Goal: Task Accomplishment & Management: Use online tool/utility

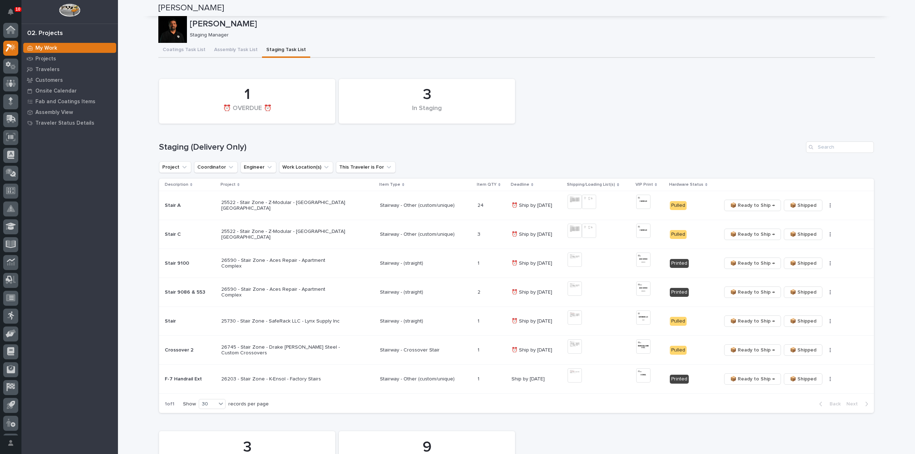
scroll to position [16, 0]
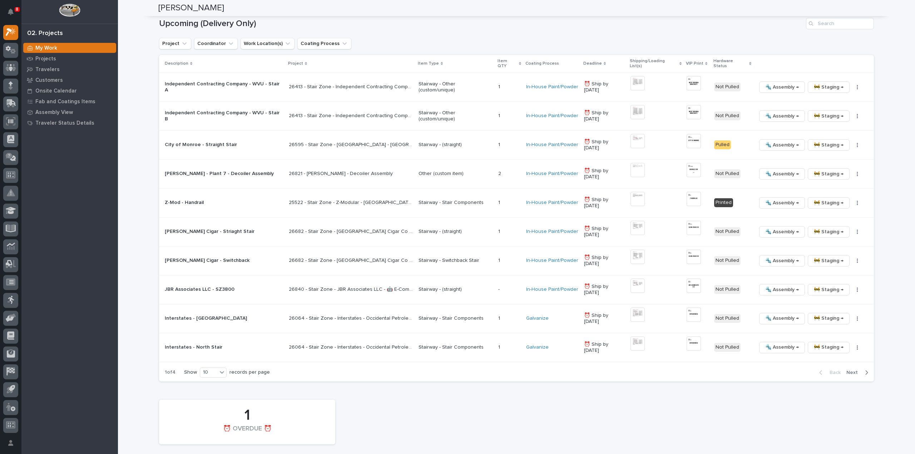
scroll to position [929, 0]
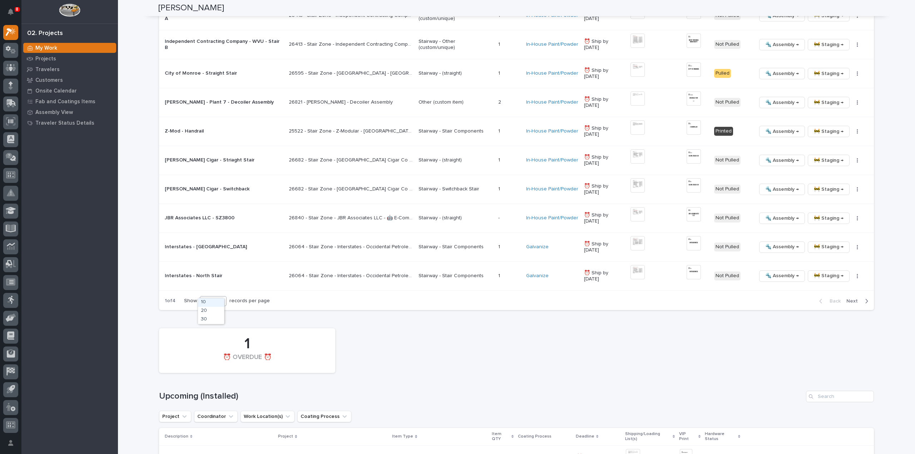
click at [202, 297] on div "10" at bounding box center [208, 301] width 17 height 8
click at [217, 321] on div "30" at bounding box center [211, 320] width 26 height 9
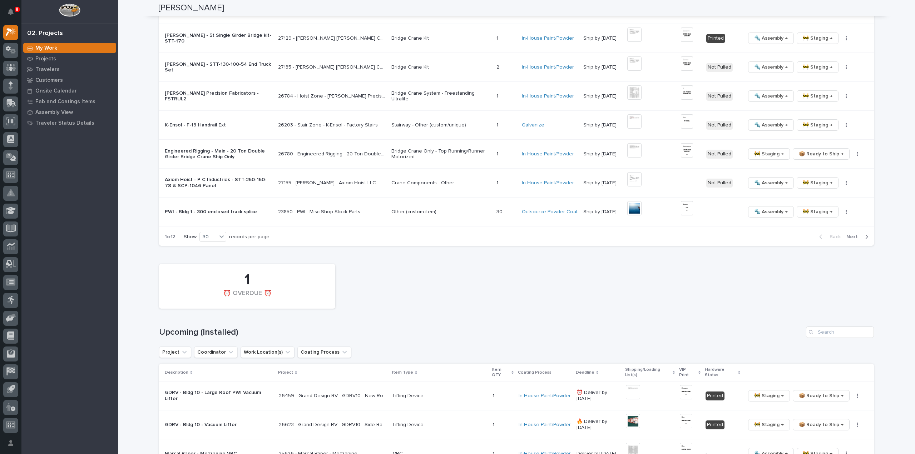
scroll to position [1572, 0]
click at [851, 233] on span "Next" at bounding box center [854, 236] width 16 height 6
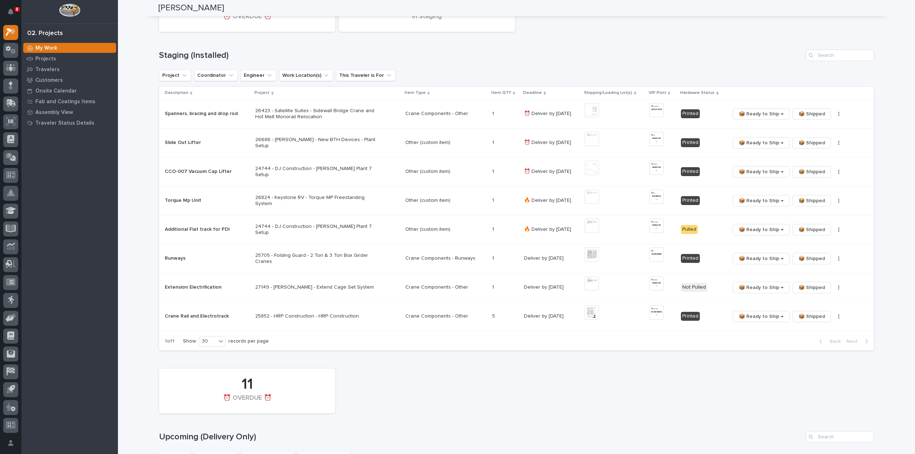
scroll to position [429, 0]
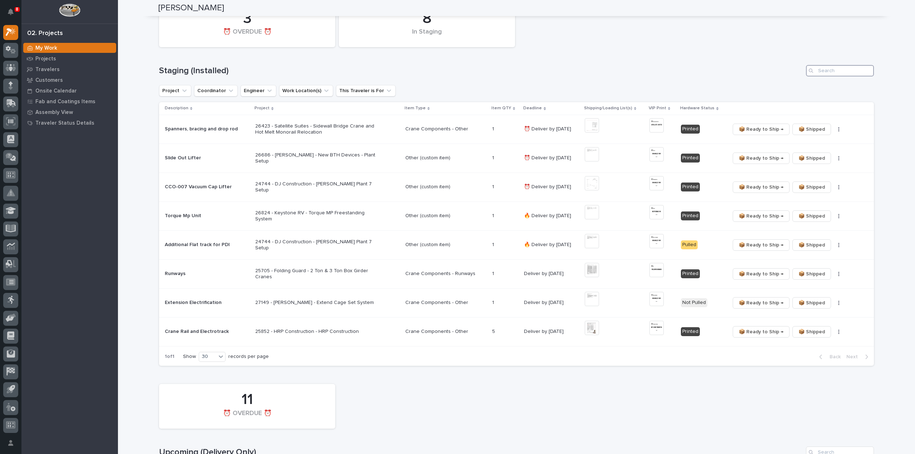
click at [830, 70] on input "Search" at bounding box center [840, 70] width 68 height 11
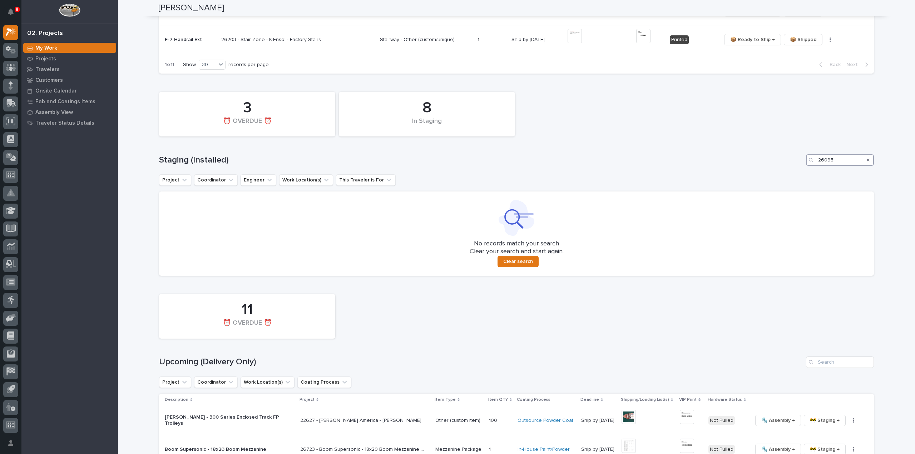
scroll to position [411, 0]
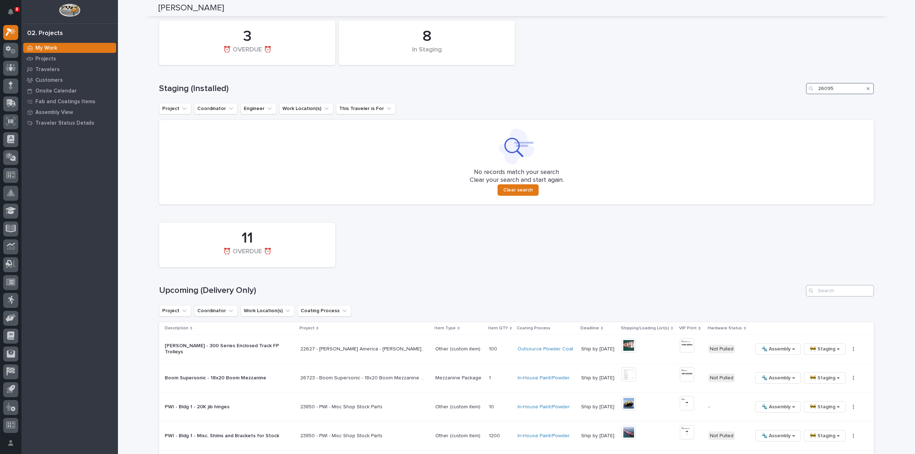
type input "26095"
click at [836, 293] on input "Search" at bounding box center [840, 290] width 68 height 11
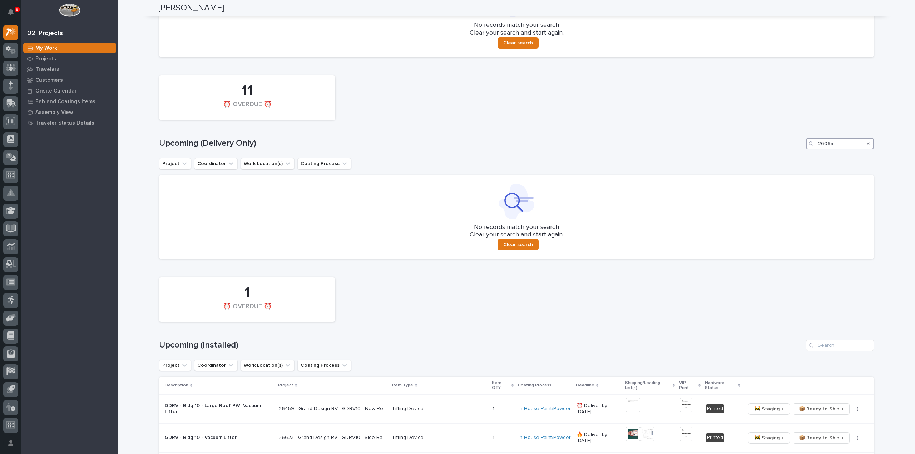
scroll to position [630, 0]
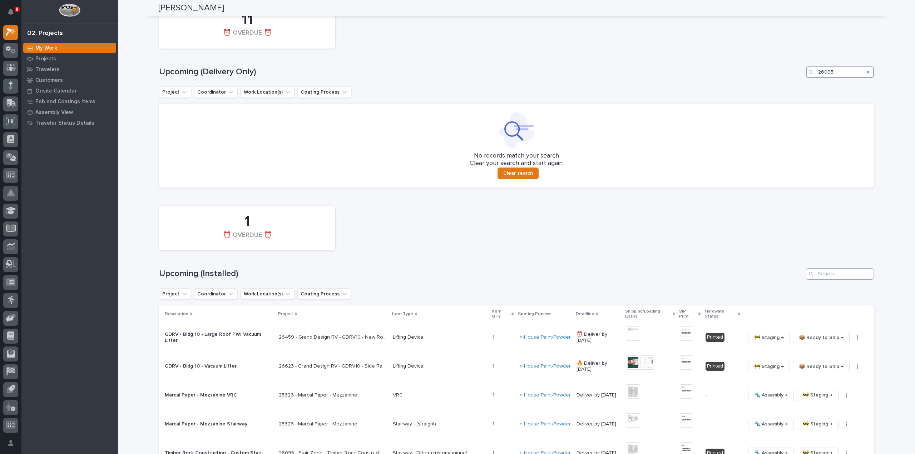
type input "26095"
click at [824, 276] on input "Search" at bounding box center [840, 273] width 68 height 11
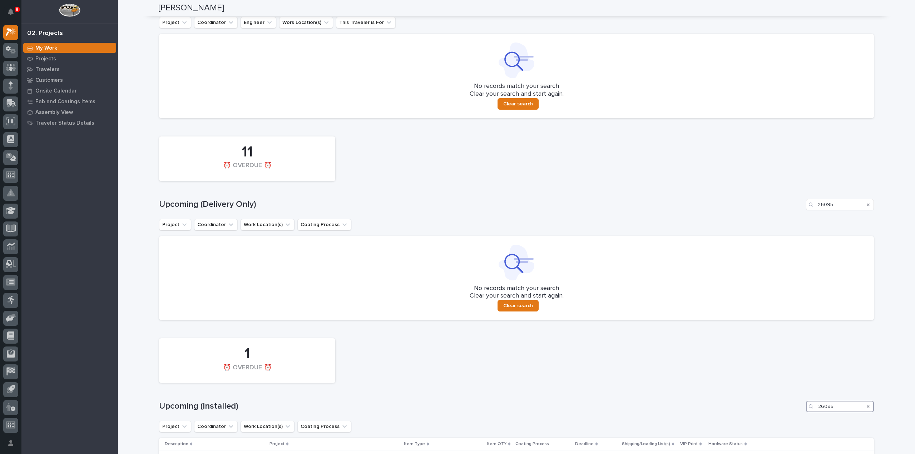
scroll to position [603, 0]
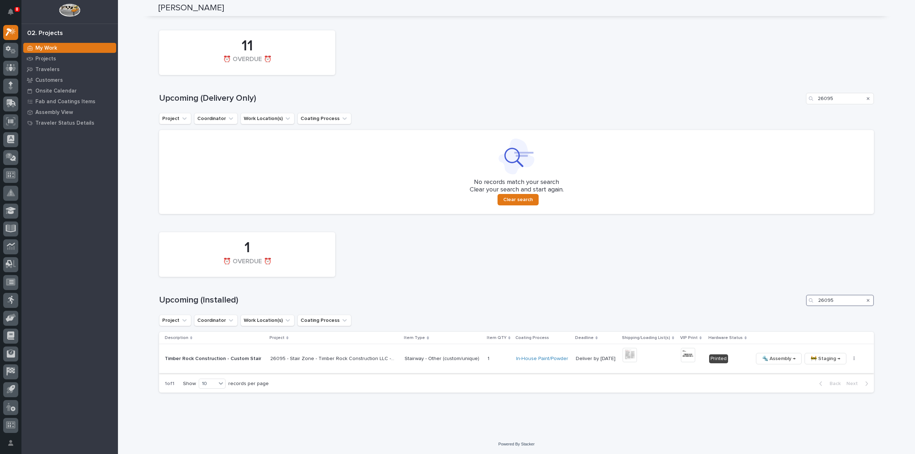
type input "26095"
click at [853, 360] on icon "button" at bounding box center [853, 358] width 1 height 5
click at [834, 407] on button "🔩 Hardware" at bounding box center [826, 407] width 53 height 11
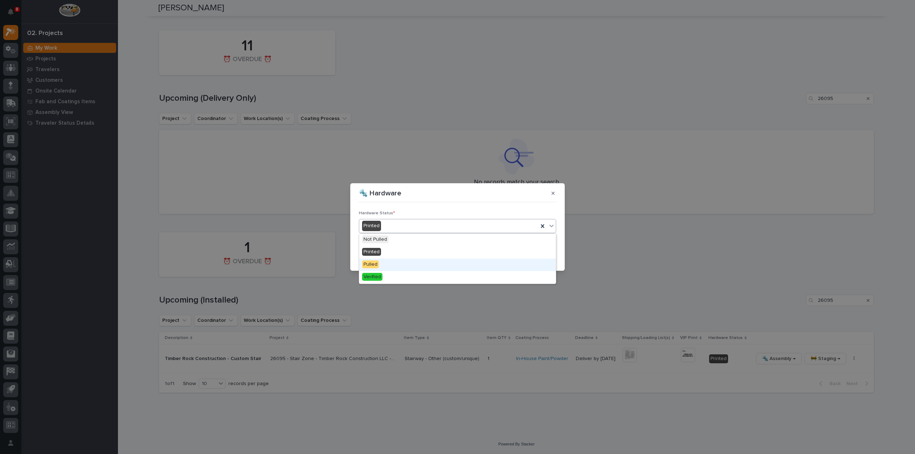
click at [376, 264] on span "Pulled" at bounding box center [370, 264] width 17 height 8
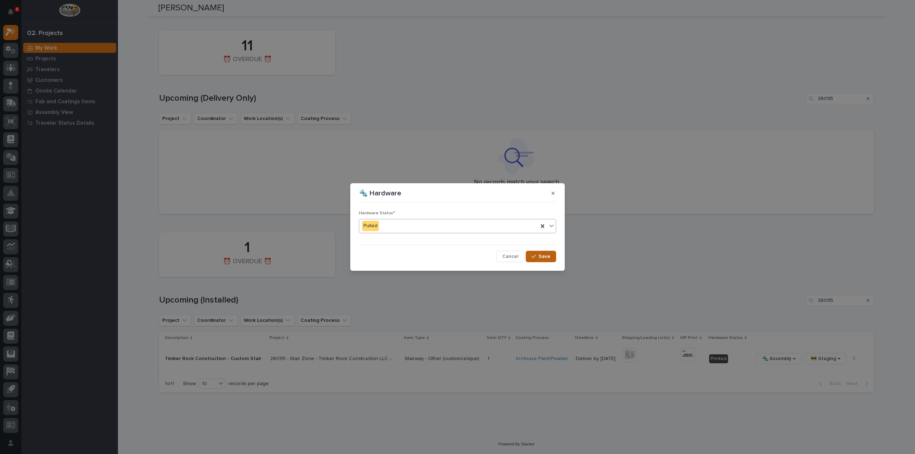
click at [540, 257] on span "Save" at bounding box center [544, 256] width 12 height 6
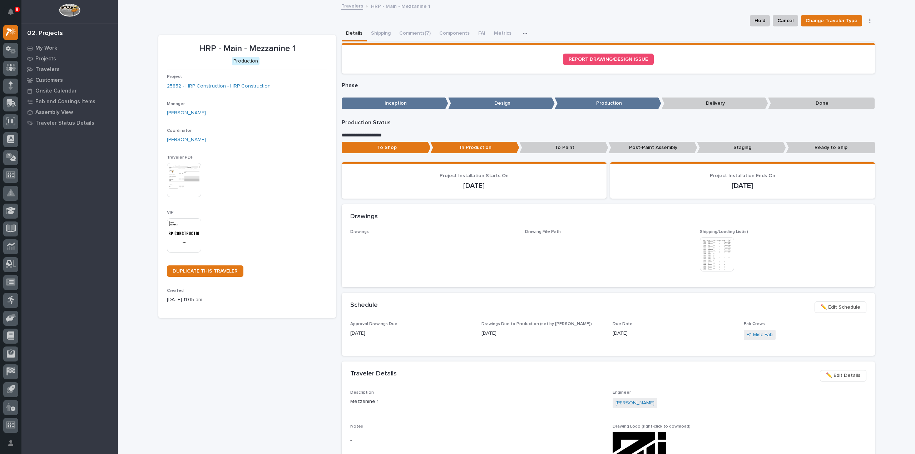
click at [189, 232] on img at bounding box center [184, 235] width 34 height 34
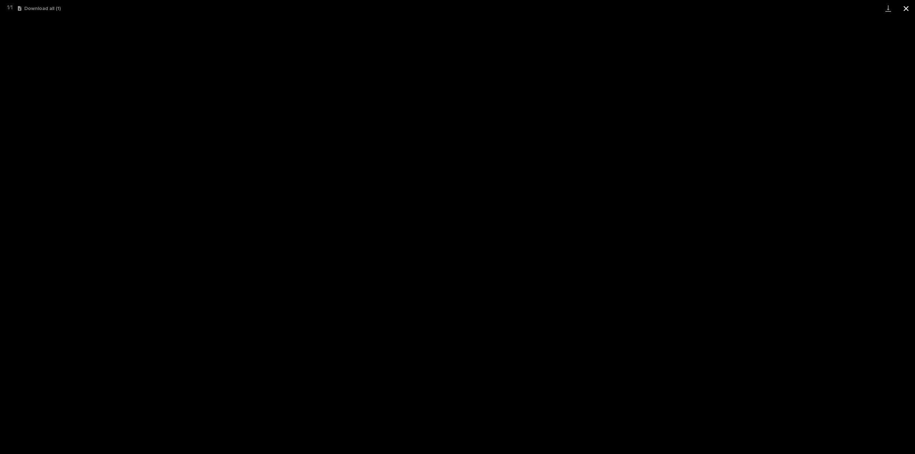
click at [907, 10] on button "Close gallery" at bounding box center [906, 8] width 18 height 17
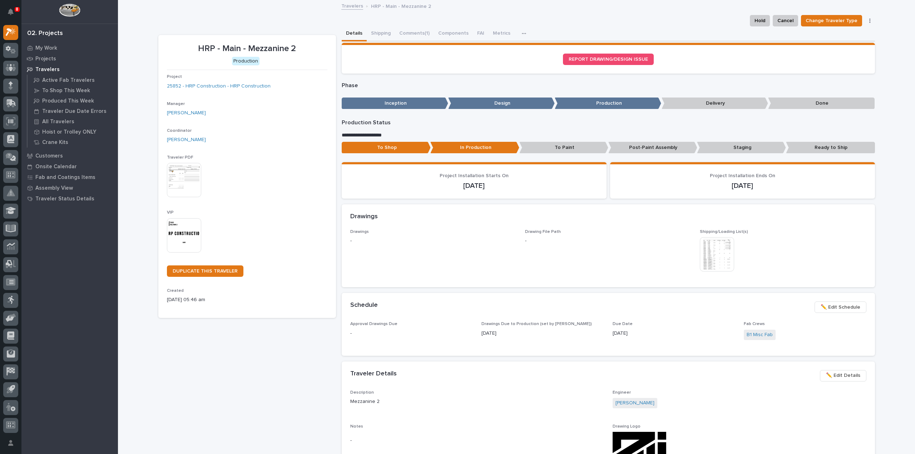
click at [190, 238] on img at bounding box center [184, 235] width 34 height 34
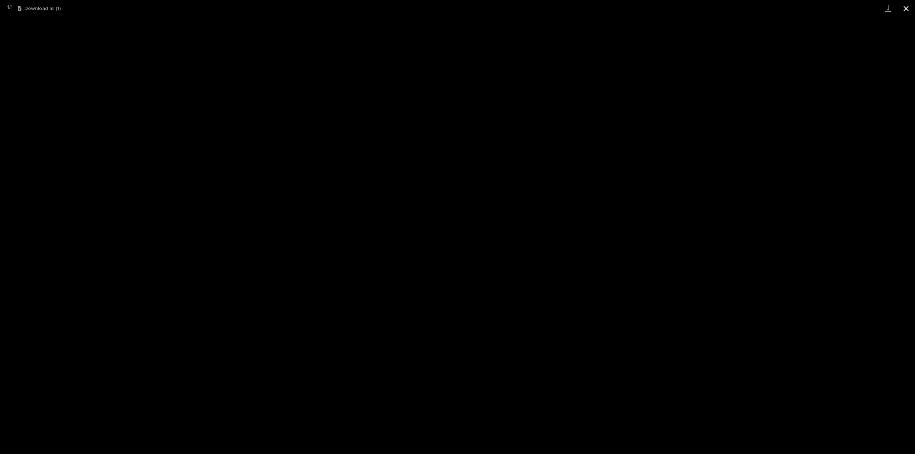
click at [908, 10] on button "Close gallery" at bounding box center [906, 8] width 18 height 17
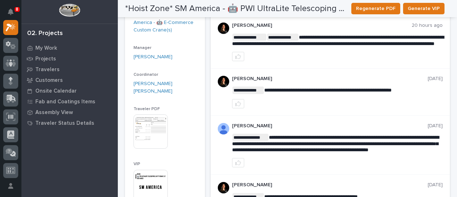
scroll to position [71, 0]
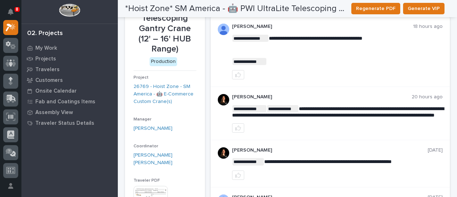
click at [222, 103] on img at bounding box center [223, 99] width 11 height 11
